Goal: Transaction & Acquisition: Purchase product/service

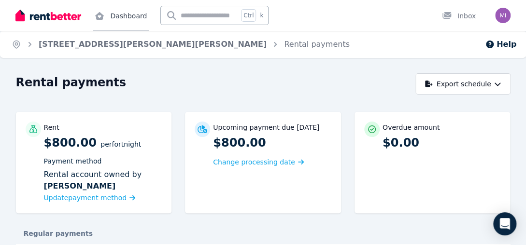
click at [119, 9] on link "Dashboard" at bounding box center [121, 15] width 56 height 31
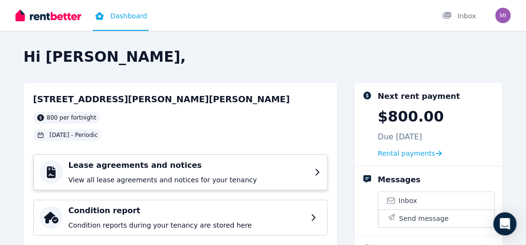
click at [139, 163] on h4 "Lease agreements and notices" at bounding box center [189, 166] width 240 height 12
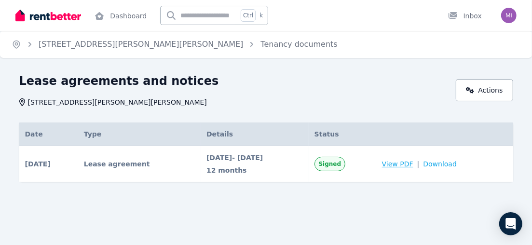
click at [414, 167] on span "View PDF" at bounding box center [397, 164] width 31 height 10
click at [438, 163] on span "Download" at bounding box center [440, 164] width 34 height 10
click at [398, 92] on div "Lease agreements and notices 6 Sally Pl, Glendenning NSW 2761" at bounding box center [234, 90] width 431 height 34
click at [127, 14] on link "Dashboard" at bounding box center [121, 15] width 56 height 31
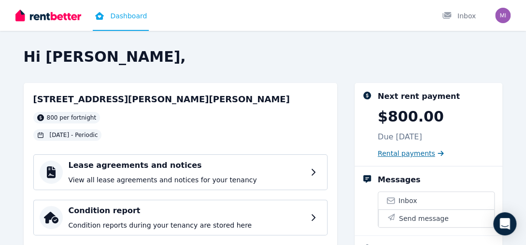
click at [408, 153] on span "Rental payments" at bounding box center [405, 154] width 57 height 10
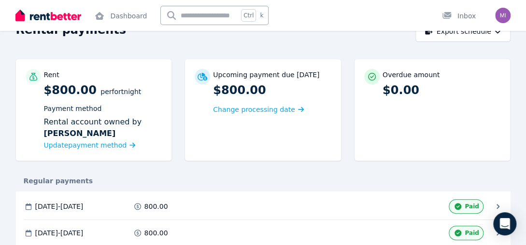
scroll to position [145, 0]
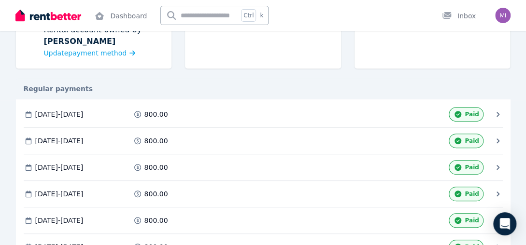
click at [496, 168] on icon at bounding box center [498, 168] width 10 height 10
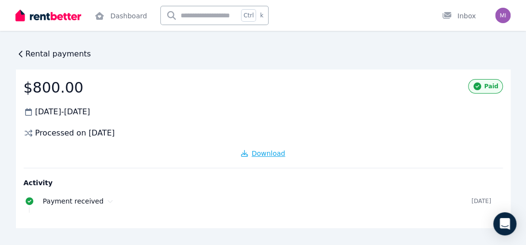
click at [278, 154] on span "Download" at bounding box center [268, 154] width 34 height 8
click at [26, 50] on span "Rental payments" at bounding box center [59, 54] width 66 height 12
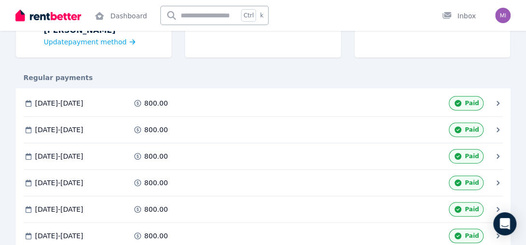
scroll to position [241, 0]
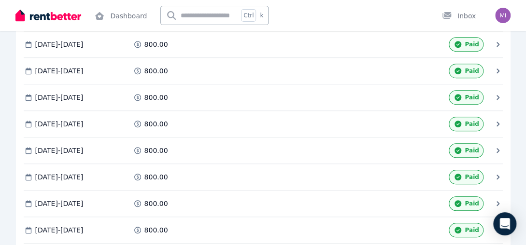
click at [493, 71] on icon at bounding box center [498, 71] width 10 height 10
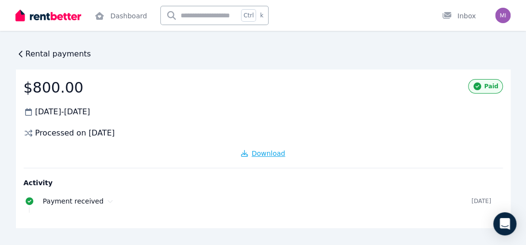
click at [264, 153] on span "Download" at bounding box center [268, 154] width 34 height 8
click at [24, 55] on icon at bounding box center [21, 54] width 10 height 10
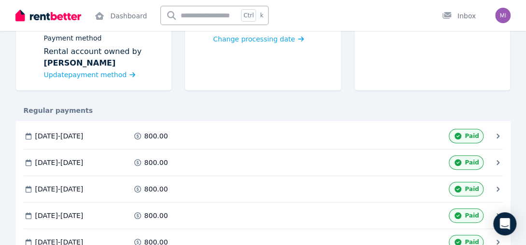
scroll to position [145, 0]
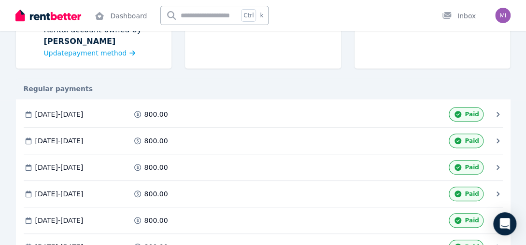
click at [499, 111] on icon at bounding box center [498, 115] width 10 height 10
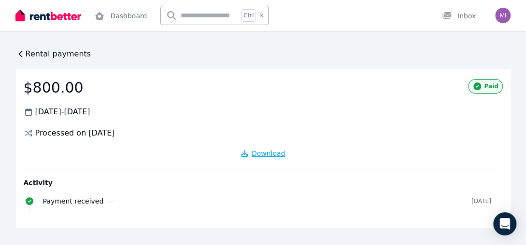
click at [248, 152] on icon "button" at bounding box center [244, 153] width 7 height 7
click at [257, 97] on div "$800.00 08 Sep 2024 - 21 Sep 2024 Processed on 8 Sept 2024 Paid Download Activi…" at bounding box center [263, 148] width 494 height 159
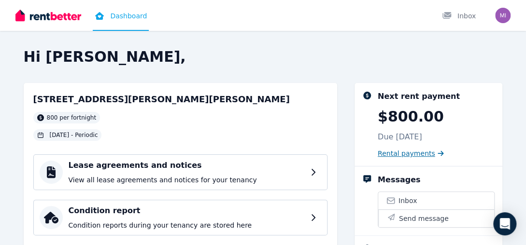
click at [419, 153] on span "Rental payments" at bounding box center [405, 154] width 57 height 10
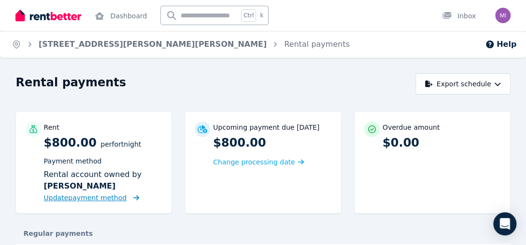
click at [111, 195] on span "Update payment method" at bounding box center [85, 198] width 83 height 8
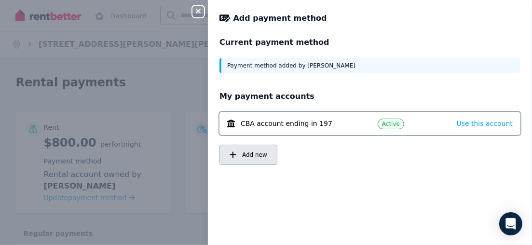
click at [241, 155] on button "Add new" at bounding box center [249, 155] width 58 height 20
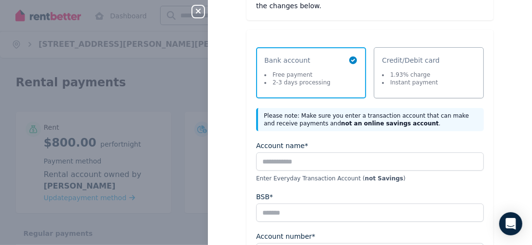
scroll to position [97, 0]
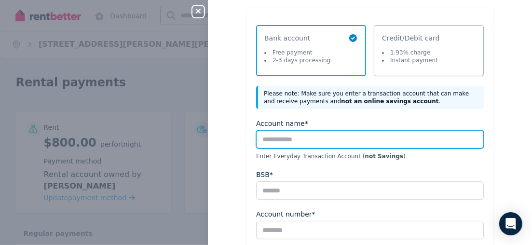
click at [329, 138] on input "Account name*" at bounding box center [370, 139] width 228 height 18
type input "**********"
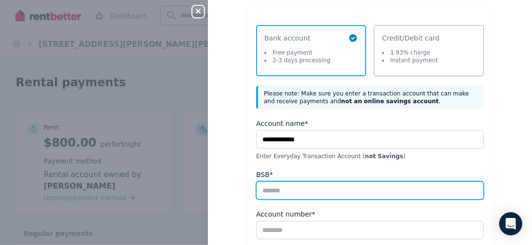
type input "******"
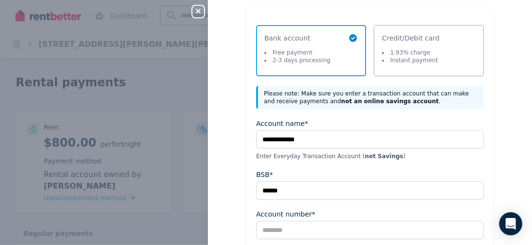
type input "********"
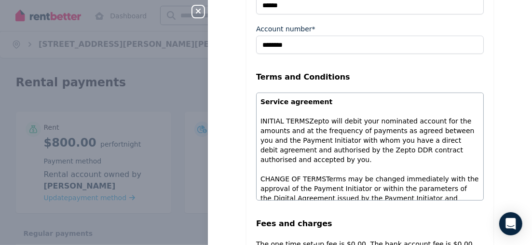
scroll to position [415, 0]
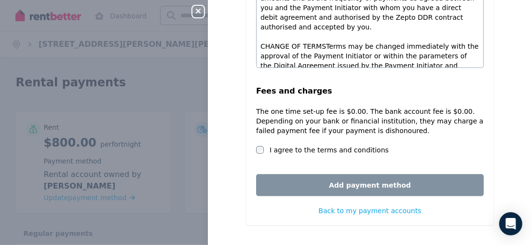
click at [295, 145] on label "I agree to the terms and conditions" at bounding box center [329, 150] width 119 height 10
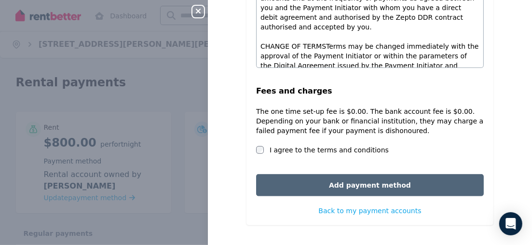
click at [298, 177] on button "Add payment method" at bounding box center [370, 185] width 228 height 22
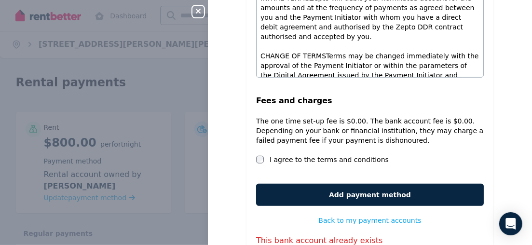
scroll to position [436, 0]
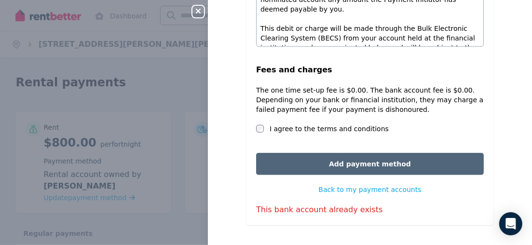
click at [417, 161] on button "Add payment method" at bounding box center [370, 164] width 228 height 22
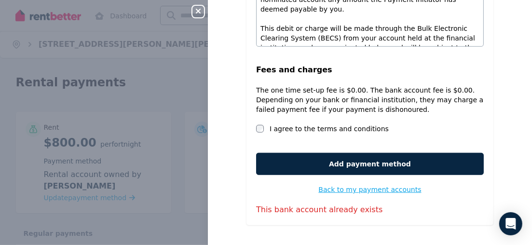
click at [372, 188] on span "Back to my payment accounts" at bounding box center [370, 190] width 103 height 8
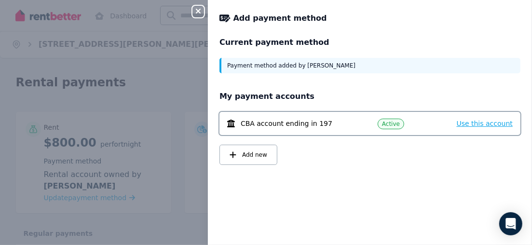
click at [475, 123] on span "Use this account" at bounding box center [485, 124] width 56 height 8
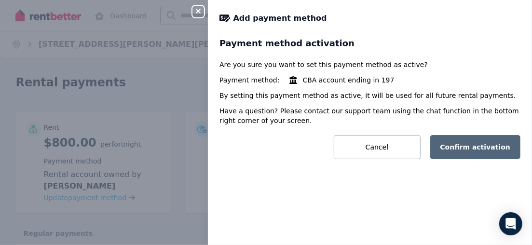
click at [464, 147] on button "Confirm activation" at bounding box center [475, 147] width 91 height 24
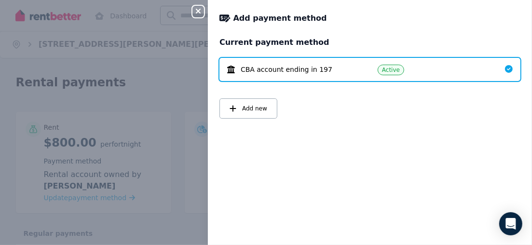
click at [182, 88] on div "Close panel Add payment method Current payment method CBA account ending in 197…" at bounding box center [266, 122] width 532 height 245
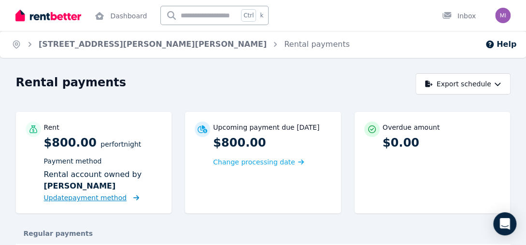
click at [89, 194] on span "Update payment method" at bounding box center [85, 198] width 83 height 8
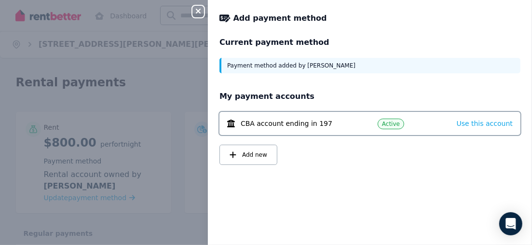
click at [324, 61] on div "Payment method added by [PERSON_NAME]" at bounding box center [370, 65] width 301 height 15
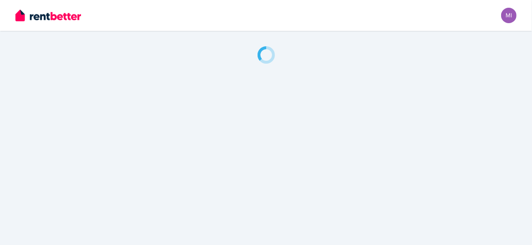
click at [507, 14] on img "button" at bounding box center [508, 15] width 15 height 15
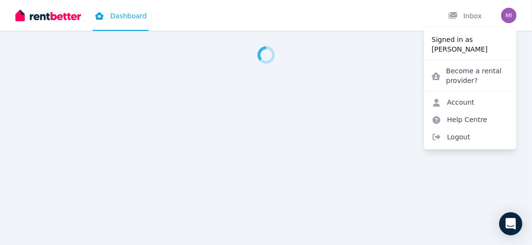
click at [359, 83] on div at bounding box center [266, 122] width 532 height 245
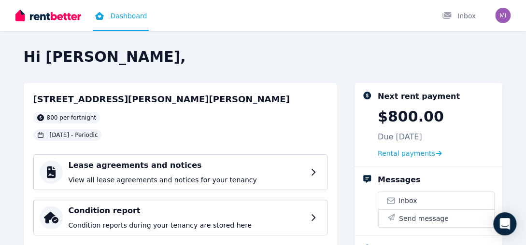
click at [414, 147] on div "Next rent payment $800.00 Due 24 Aug 2025 Rental payments" at bounding box center [435, 125] width 117 height 68
click at [416, 150] on span "Rental payments" at bounding box center [405, 154] width 57 height 10
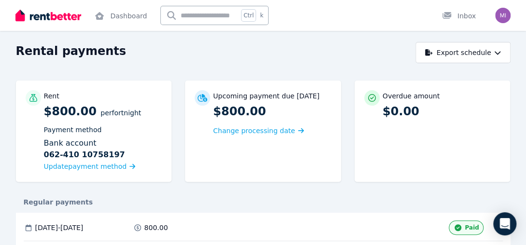
scroll to position [48, 0]
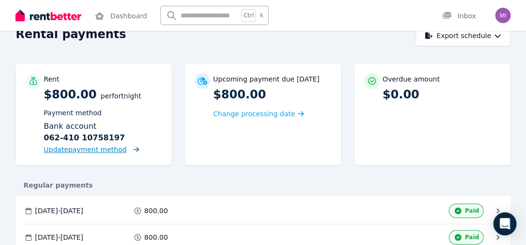
click at [73, 152] on span "Update payment method" at bounding box center [85, 150] width 83 height 8
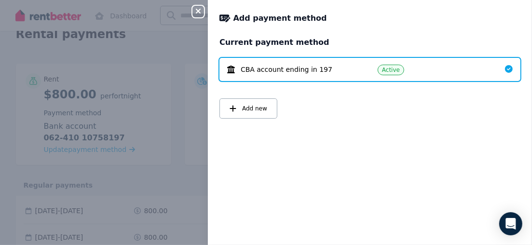
click at [178, 96] on div "Close panel Add payment method Current payment method CBA account ending in 197…" at bounding box center [266, 122] width 532 height 245
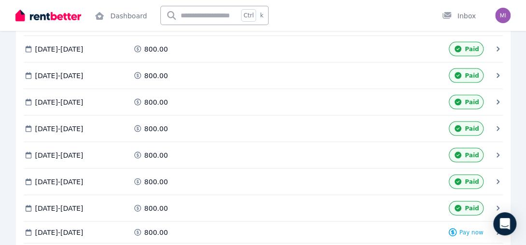
scroll to position [736, 0]
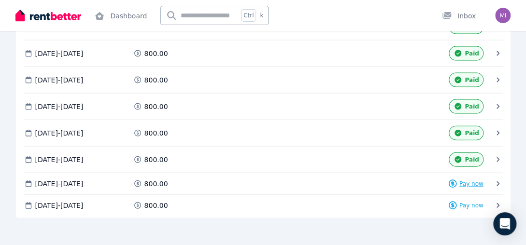
click at [476, 180] on span "Pay now" at bounding box center [471, 184] width 24 height 8
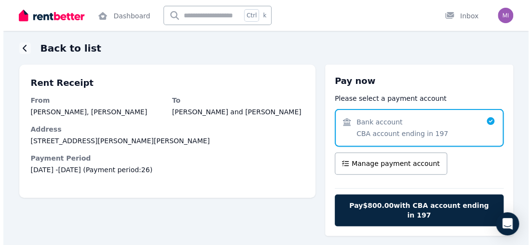
scroll to position [48, 0]
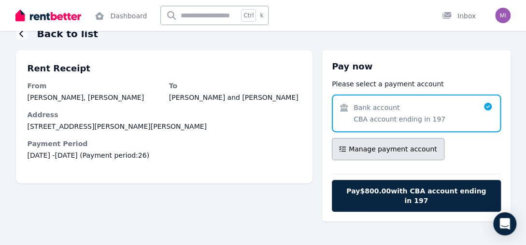
click at [361, 157] on button "Manage payment account" at bounding box center [388, 149] width 112 height 22
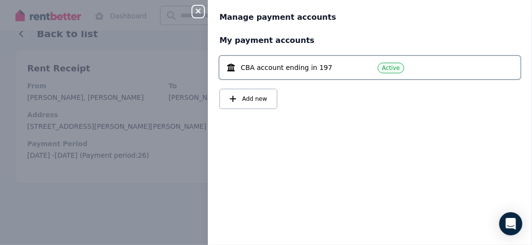
drag, startPoint x: 159, startPoint y: 187, endPoint x: 171, endPoint y: 186, distance: 11.6
click at [162, 186] on div "Close panel Manage payment accounts My payment accounts CBA account ending in 1…" at bounding box center [266, 122] width 532 height 245
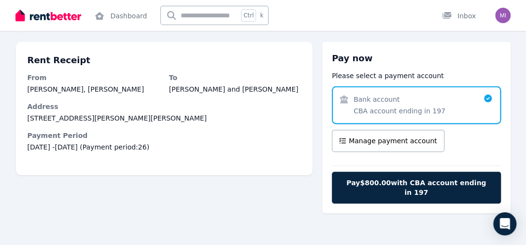
scroll to position [58, 0]
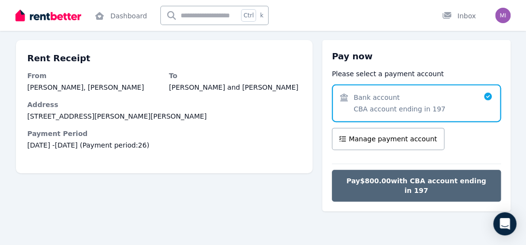
click at [398, 174] on button "Pay $800.00 with CBA account ending in 197" at bounding box center [416, 186] width 169 height 32
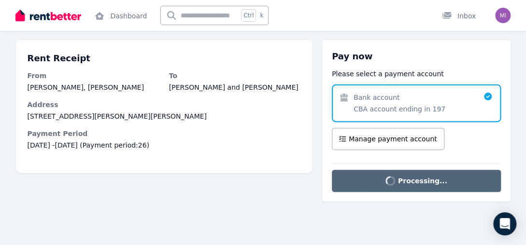
scroll to position [21, 0]
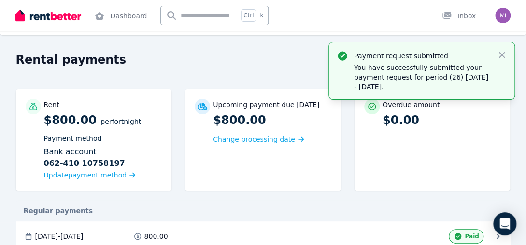
scroll to position [17, 0]
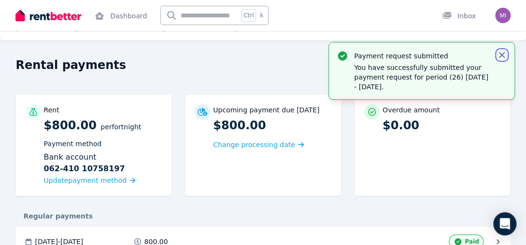
click at [498, 56] on icon "button" at bounding box center [502, 55] width 10 height 10
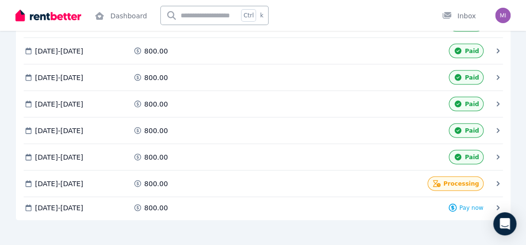
scroll to position [741, 0]
